Goal: Find specific page/section: Find specific page/section

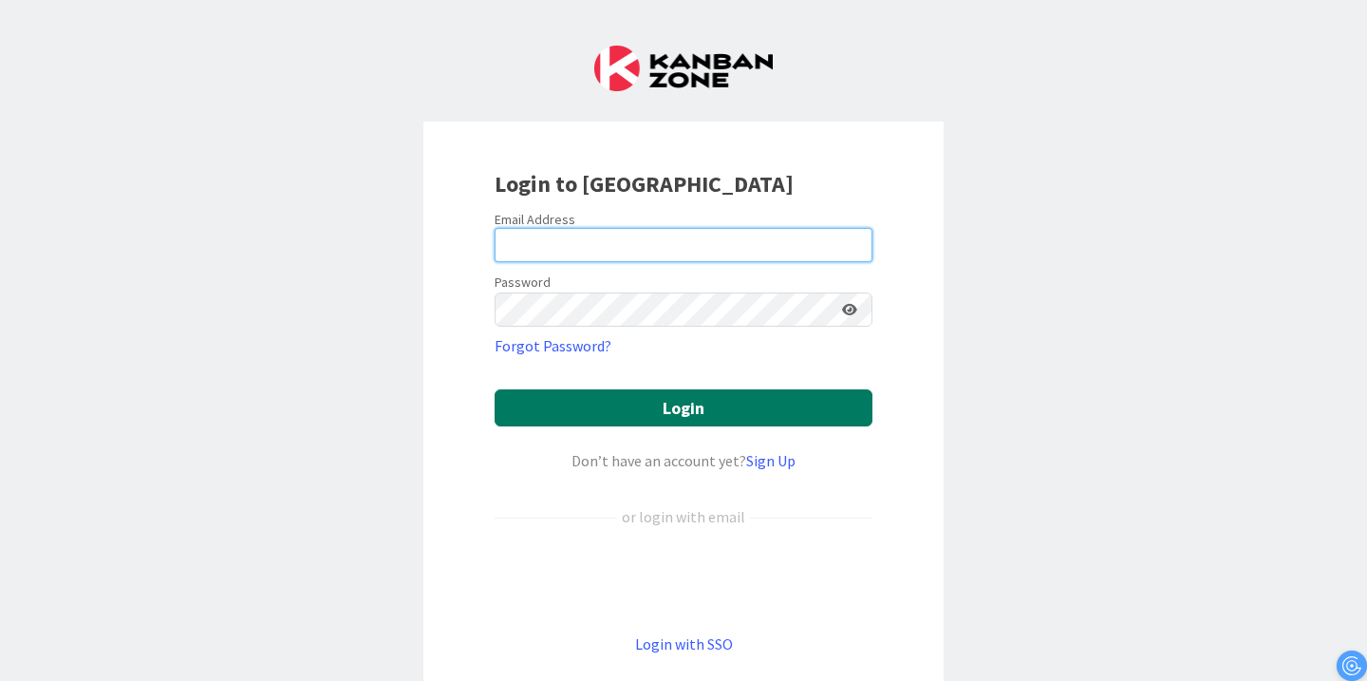
type input "[PERSON_NAME][EMAIL_ADDRESS][PERSON_NAME][DOMAIN_NAME]"
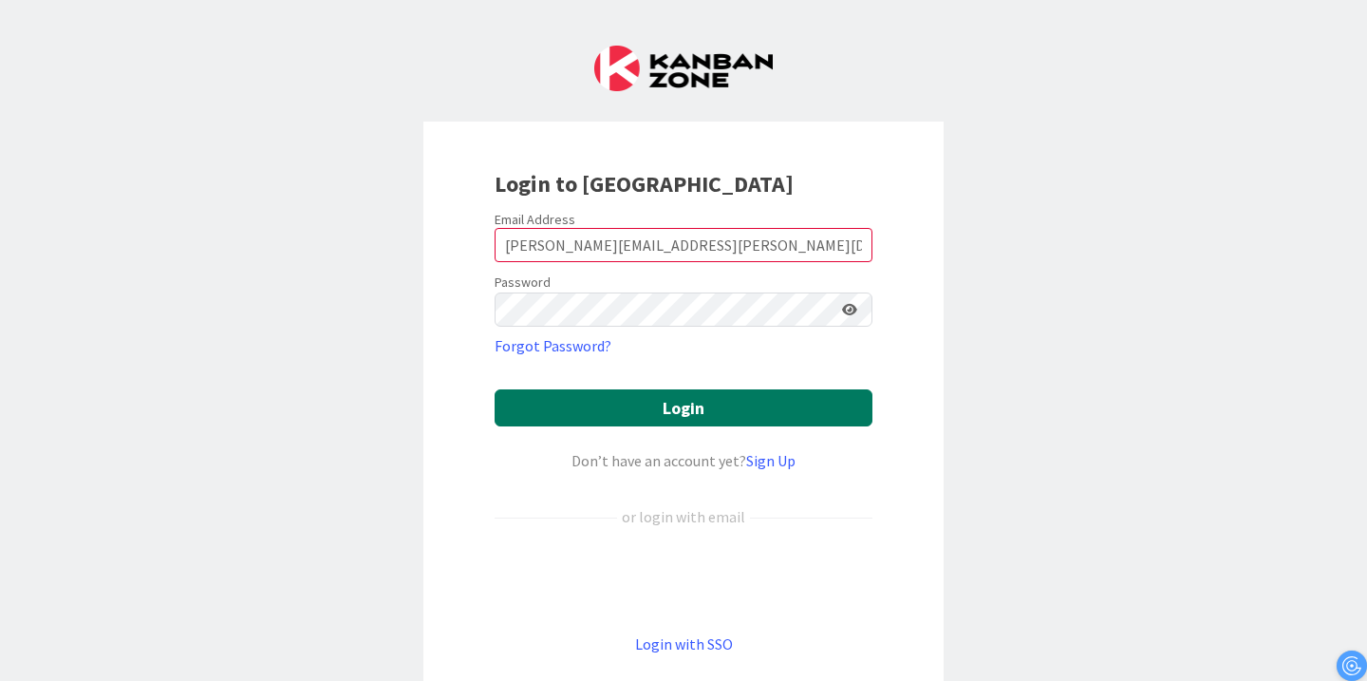
click at [665, 393] on button "Login" at bounding box center [684, 407] width 378 height 37
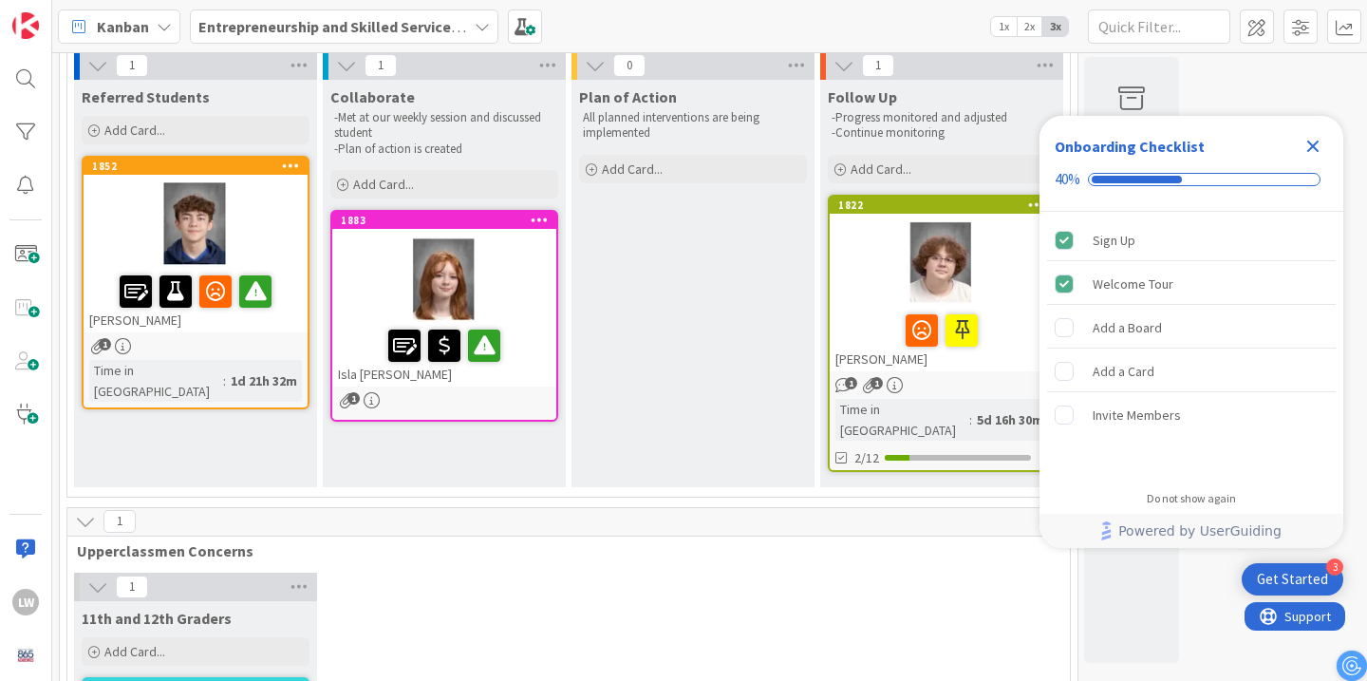
click at [1318, 155] on icon "Close Checklist" at bounding box center [1313, 146] width 23 height 23
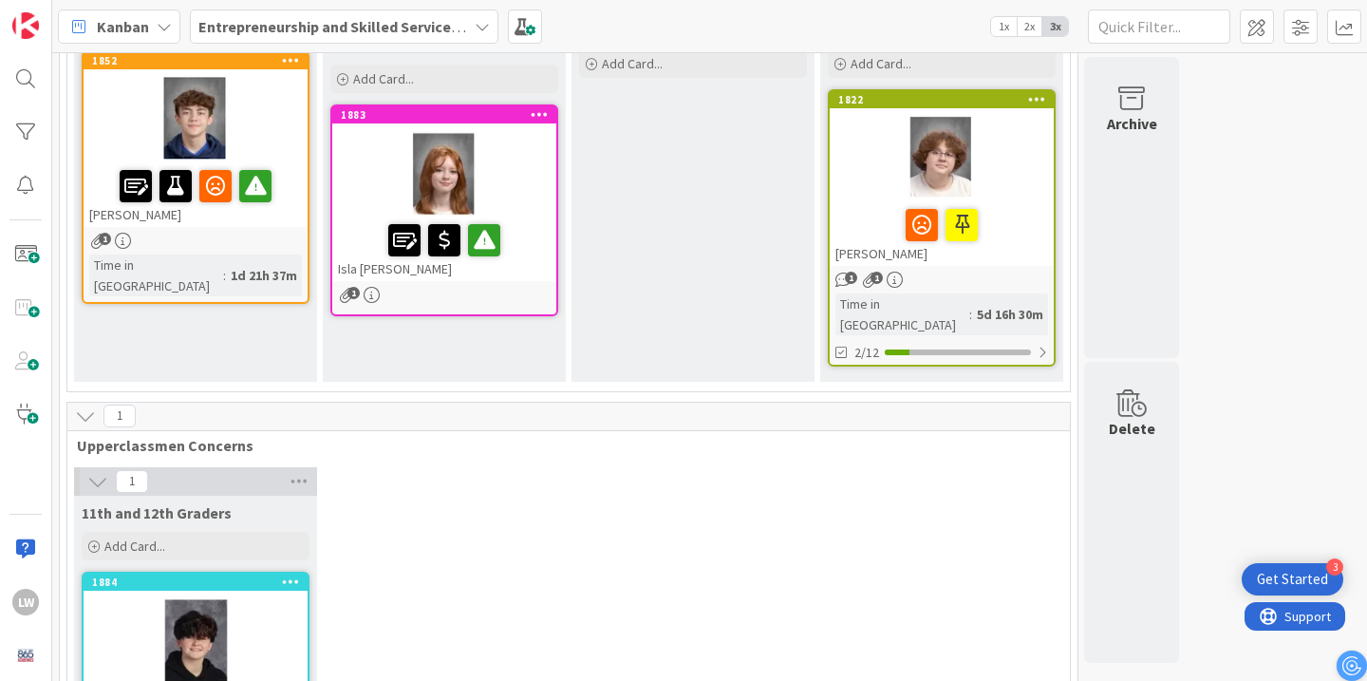
scroll to position [368, 0]
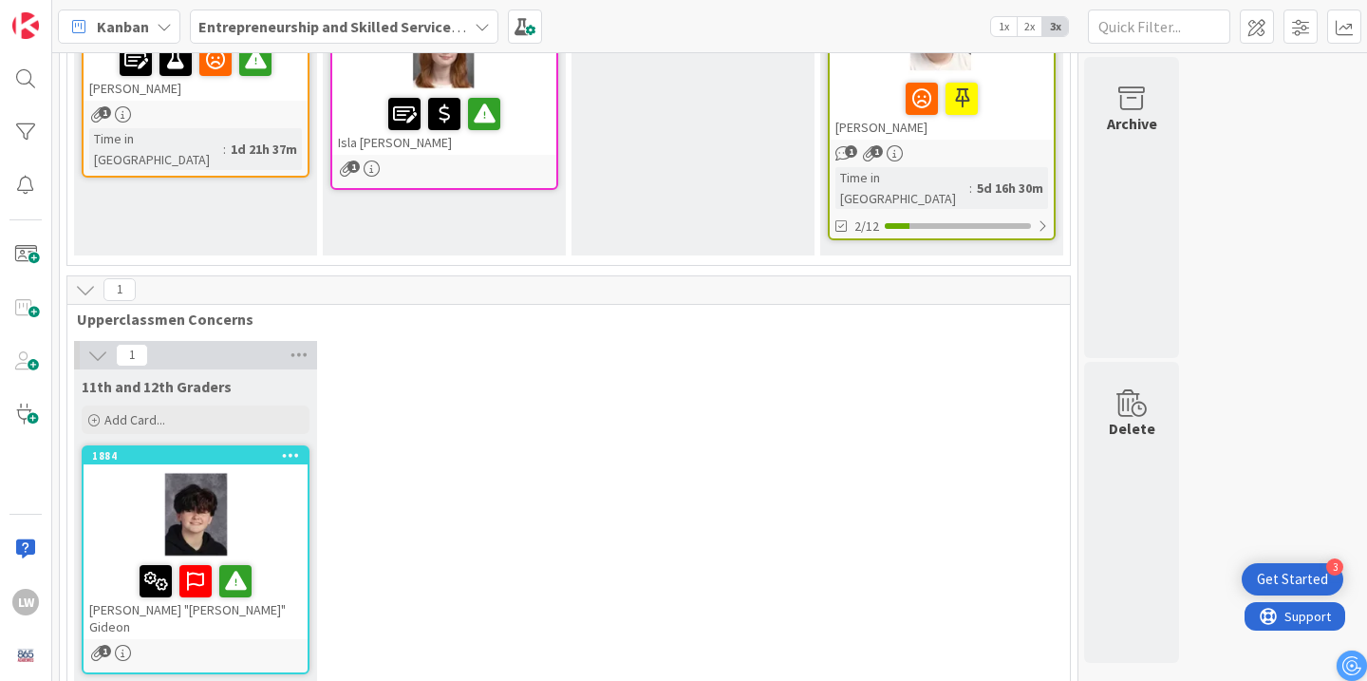
click at [274, 489] on div at bounding box center [196, 514] width 224 height 85
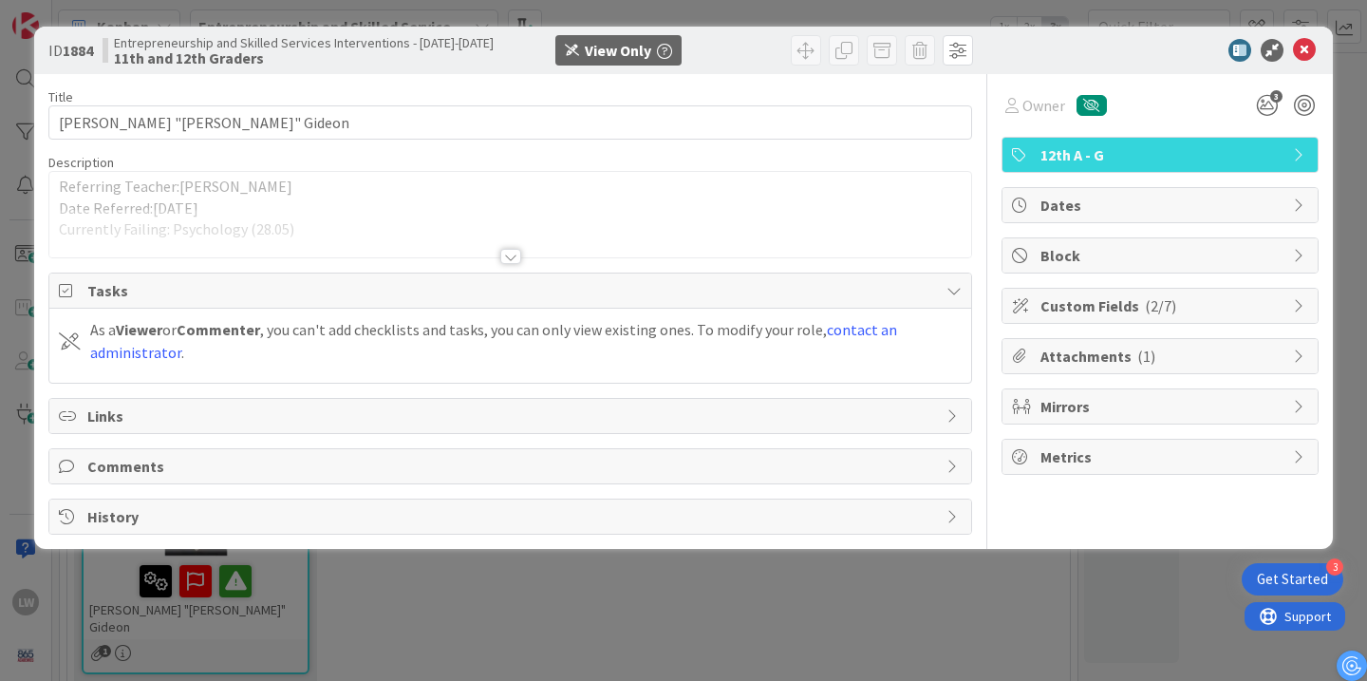
click at [504, 256] on div at bounding box center [510, 256] width 21 height 15
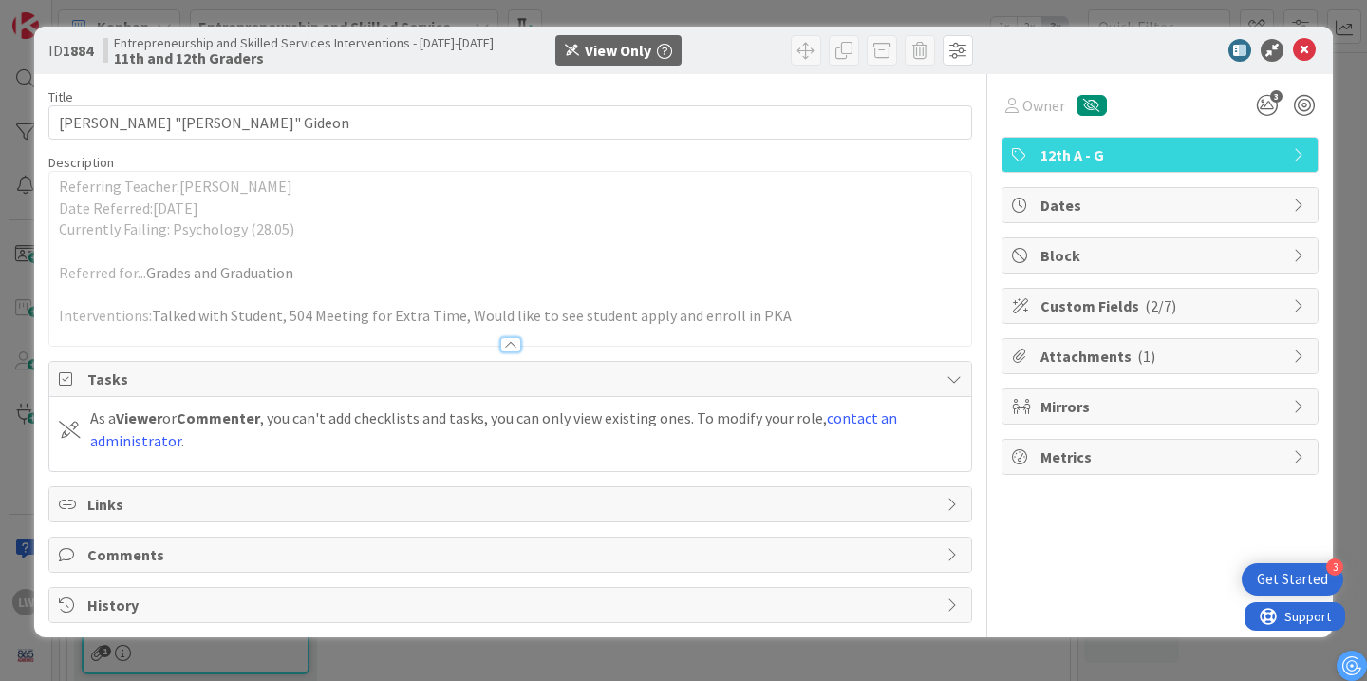
click at [519, 347] on div at bounding box center [510, 344] width 21 height 15
